Goal: Task Accomplishment & Management: Manage account settings

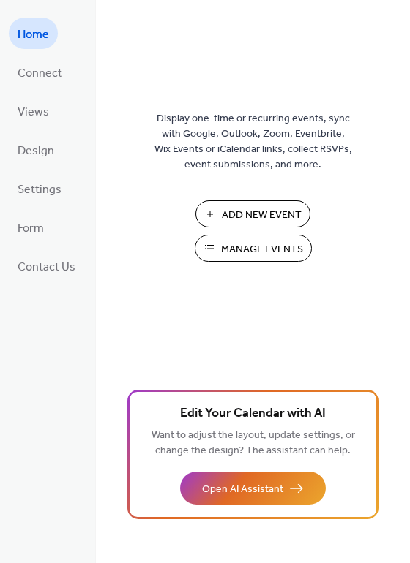
click at [264, 244] on span "Manage Events" at bounding box center [262, 249] width 82 height 15
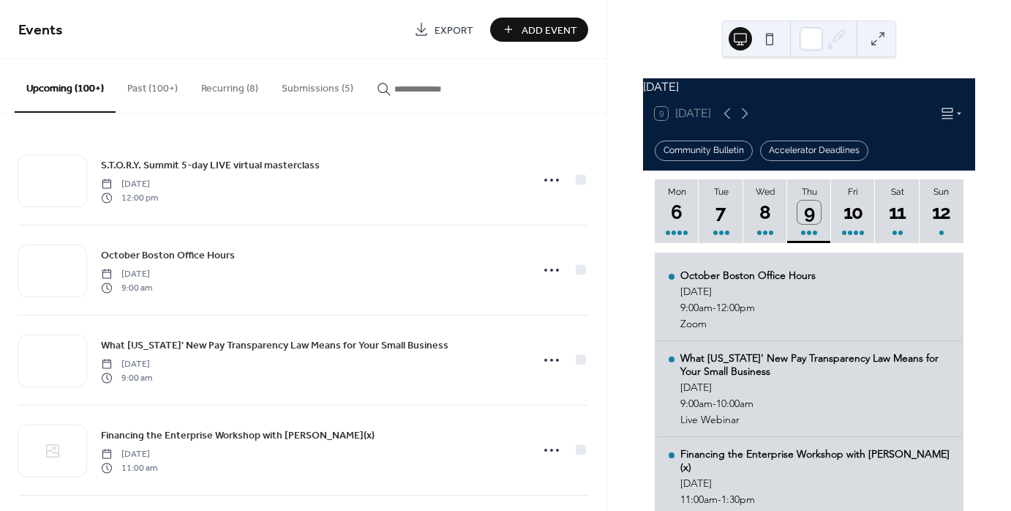
click at [313, 88] on button "Submissions (5)" at bounding box center [317, 85] width 95 height 52
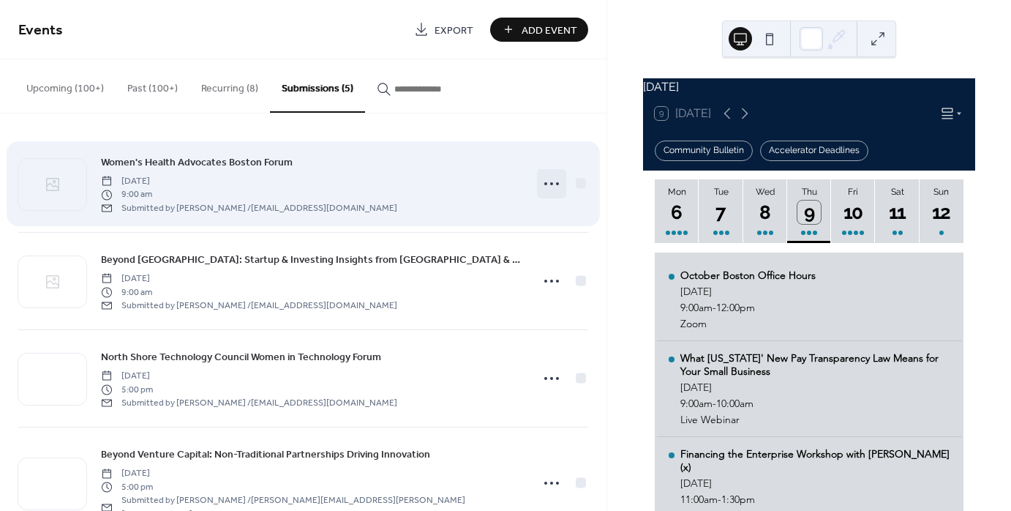
click at [549, 184] on icon at bounding box center [551, 183] width 23 height 23
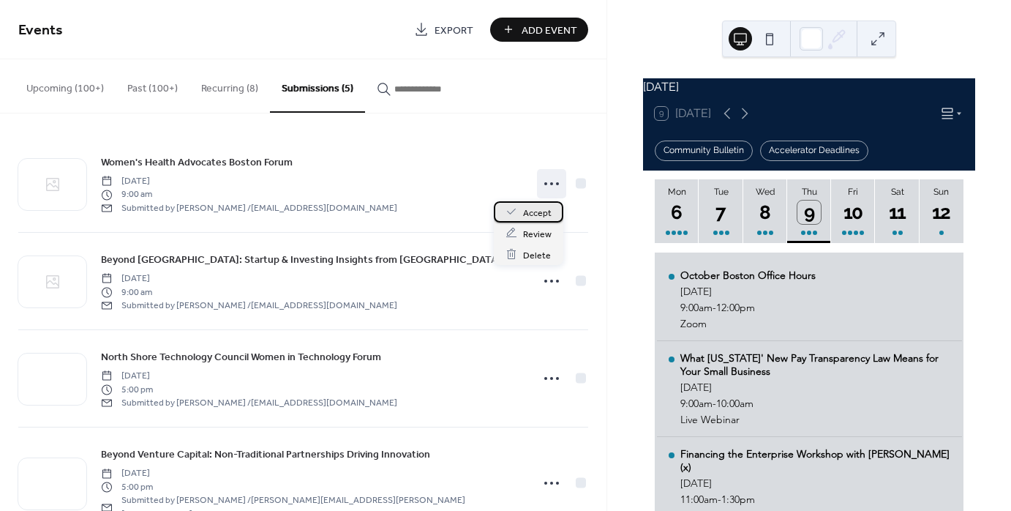
click at [543, 215] on span "Accept" at bounding box center [537, 212] width 29 height 15
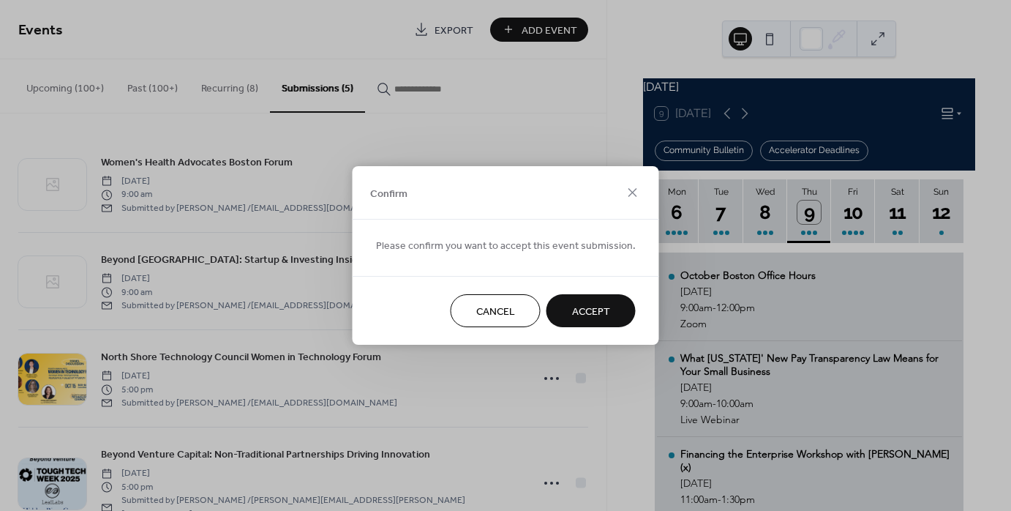
click at [584, 312] on span "Accept" at bounding box center [591, 311] width 38 height 15
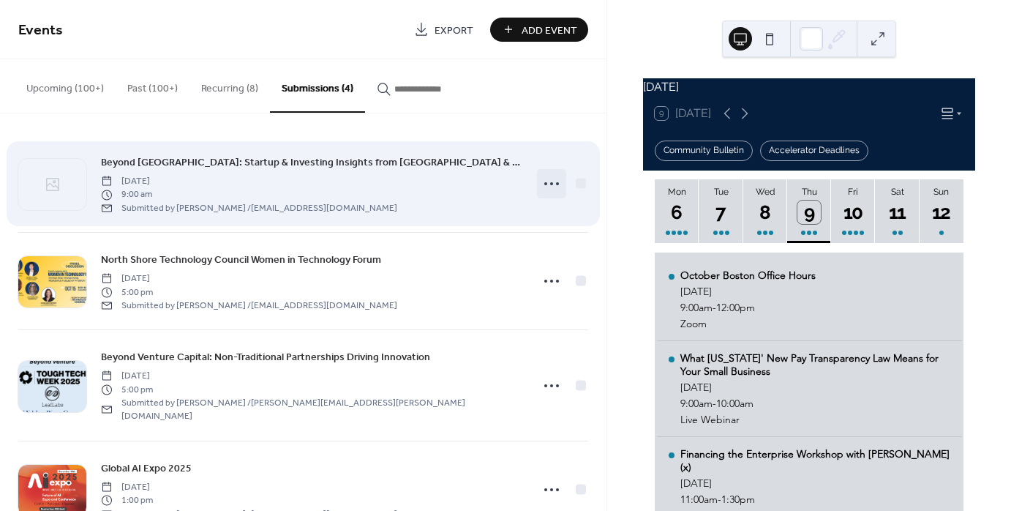
click at [540, 182] on icon at bounding box center [551, 183] width 23 height 23
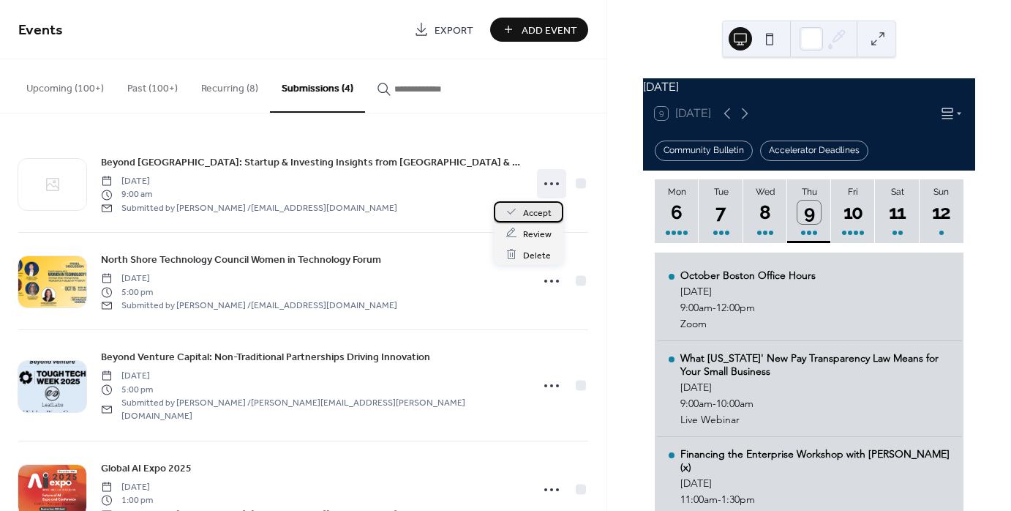
click at [541, 211] on span "Accept" at bounding box center [537, 212] width 29 height 15
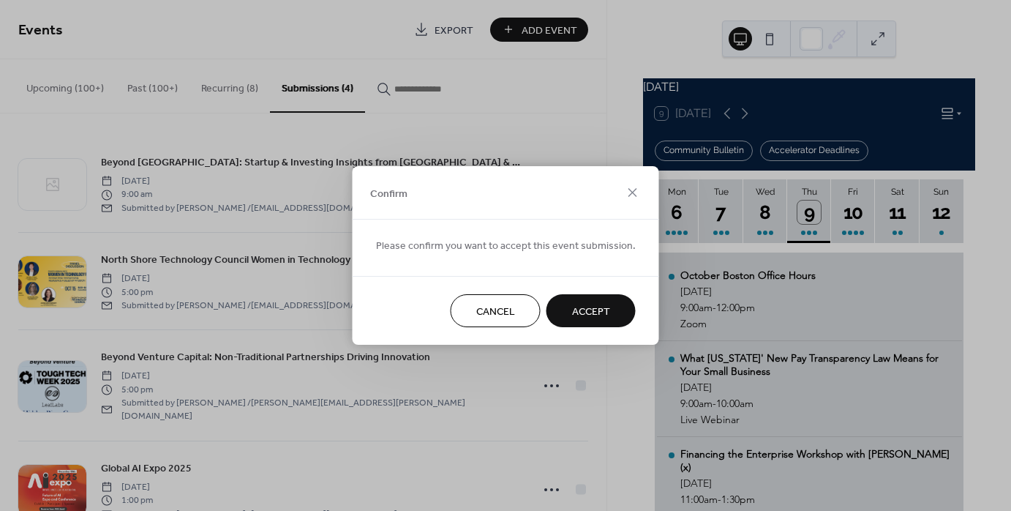
click at [577, 307] on span "Accept" at bounding box center [591, 311] width 38 height 15
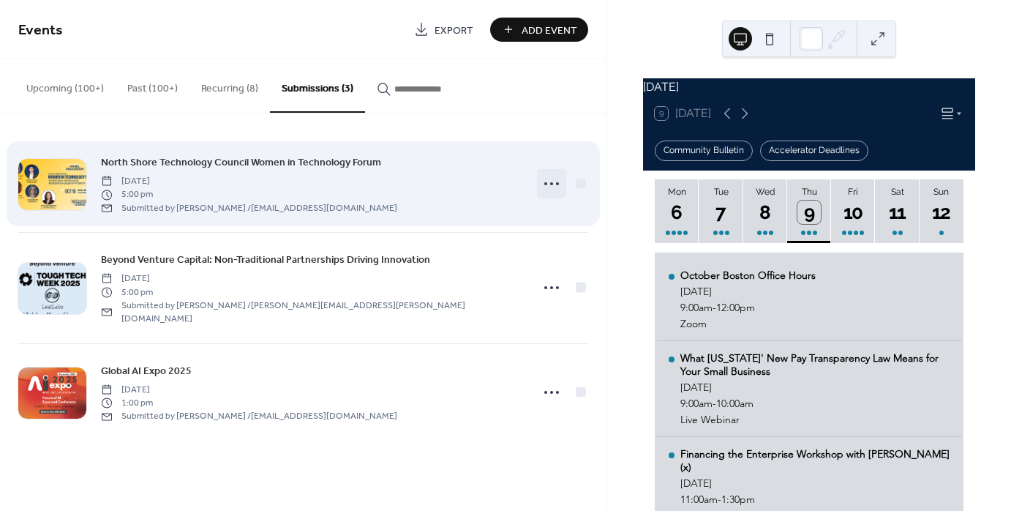
click at [554, 181] on icon at bounding box center [551, 183] width 23 height 23
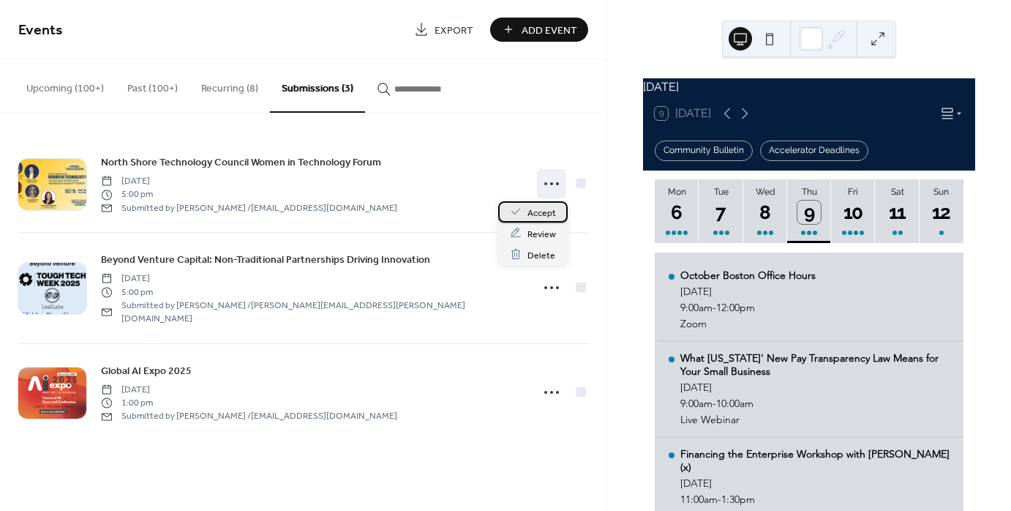
click at [554, 209] on span "Accept" at bounding box center [542, 212] width 29 height 15
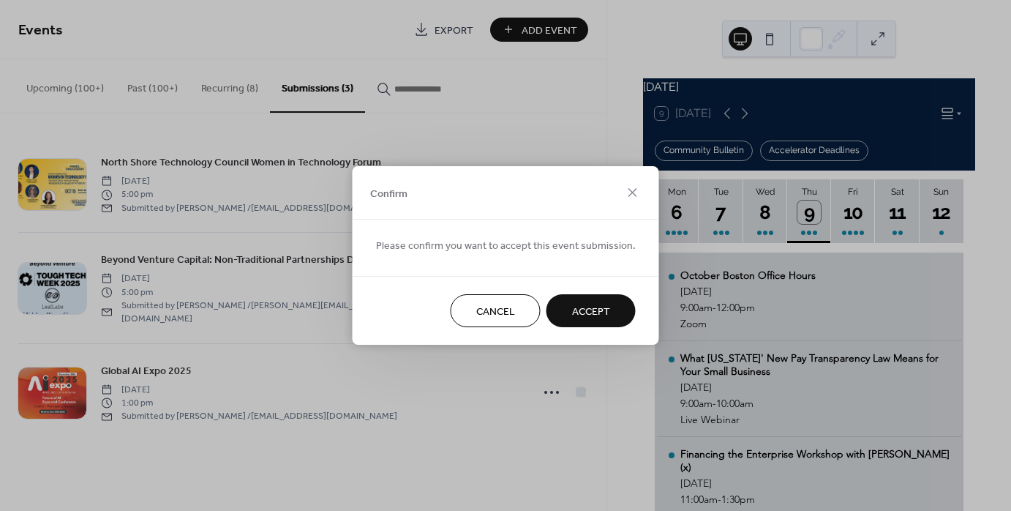
click at [590, 312] on span "Accept" at bounding box center [591, 311] width 38 height 15
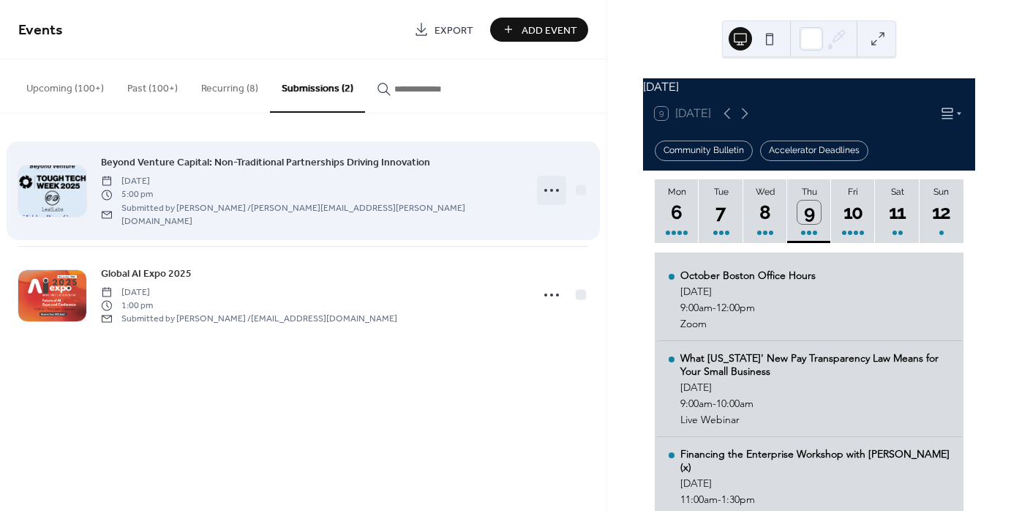
click at [549, 183] on icon at bounding box center [551, 190] width 23 height 23
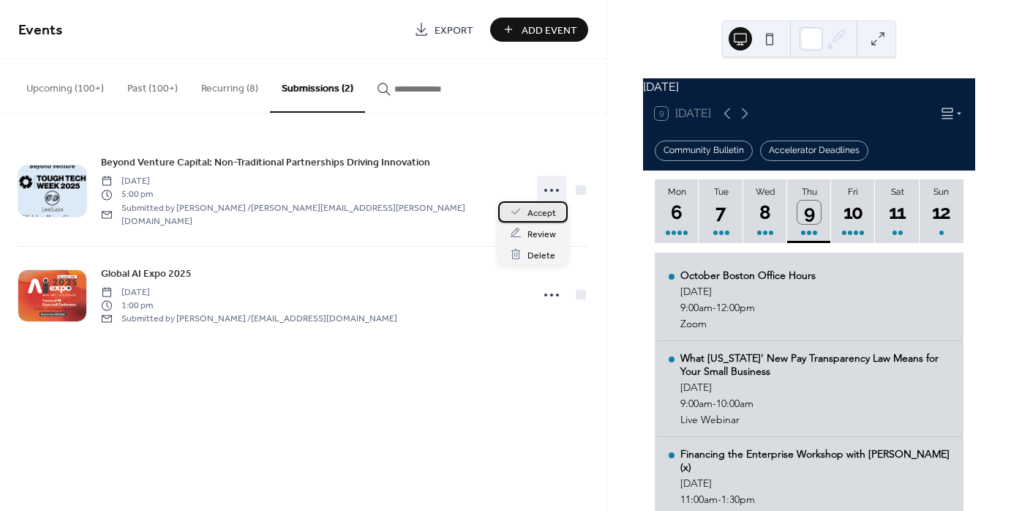
click at [546, 214] on span "Accept" at bounding box center [542, 212] width 29 height 15
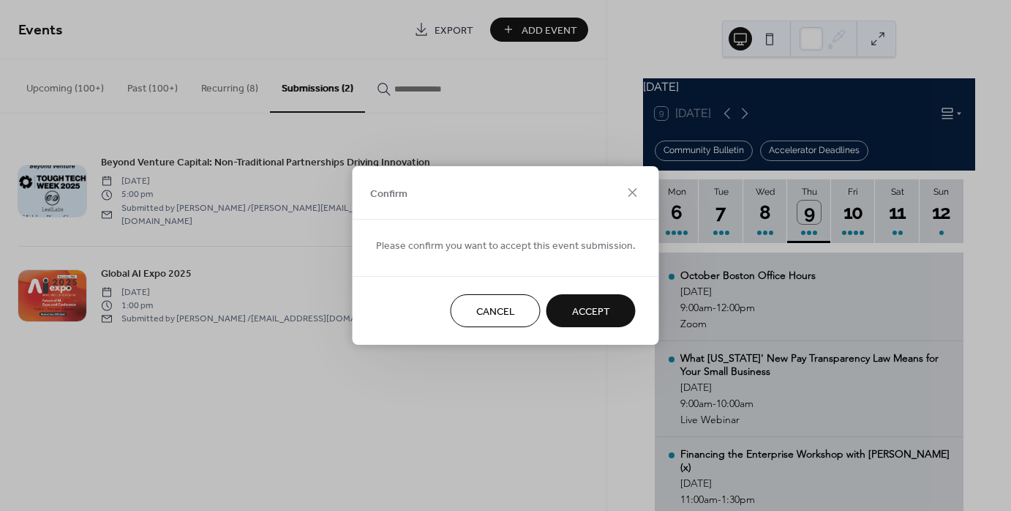
click at [605, 310] on button "Accept" at bounding box center [591, 310] width 89 height 33
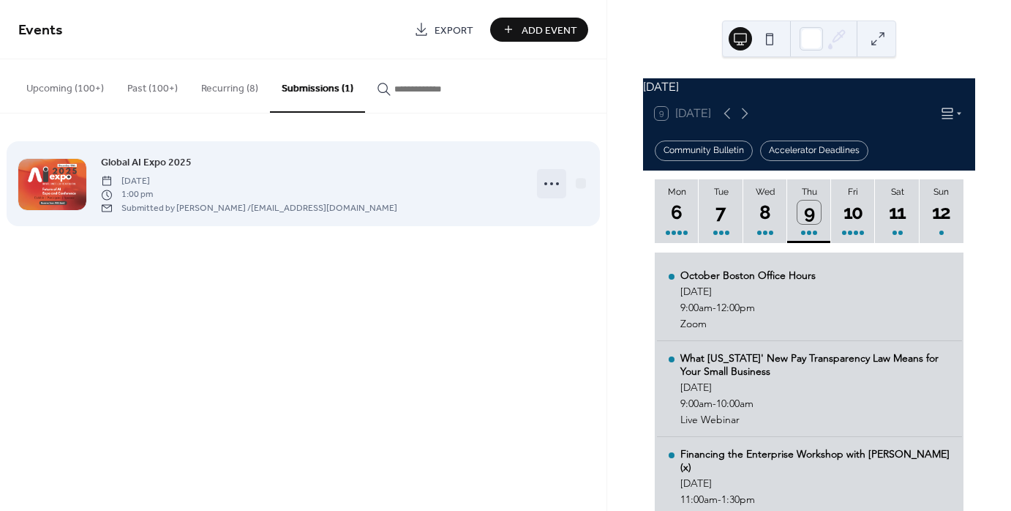
click at [552, 182] on circle at bounding box center [551, 183] width 3 height 3
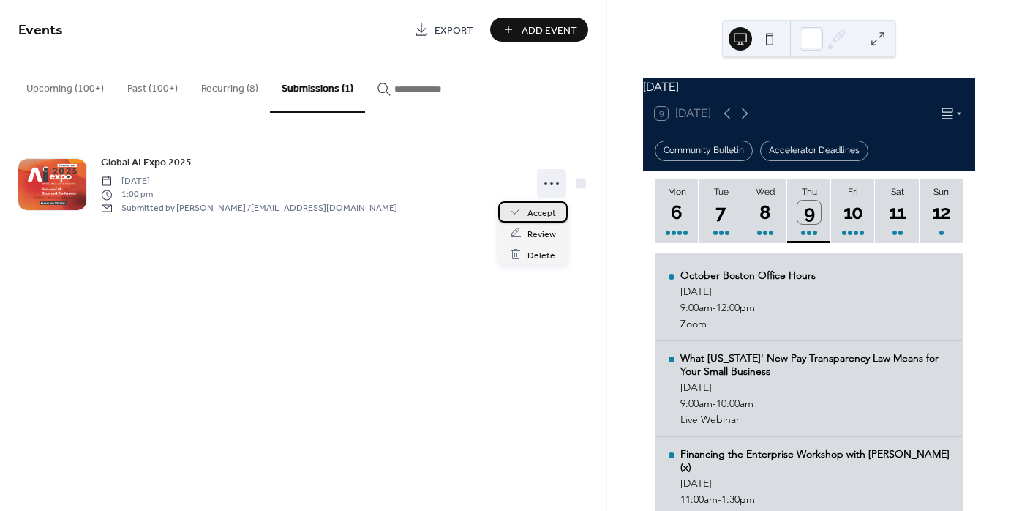
click at [543, 220] on span "Accept" at bounding box center [542, 212] width 29 height 15
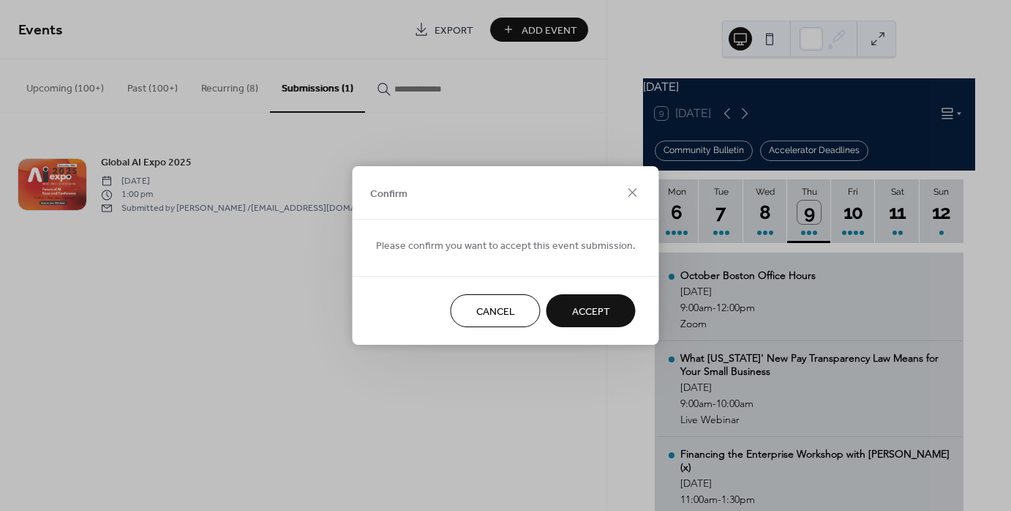
click at [614, 306] on button "Accept" at bounding box center [591, 310] width 89 height 33
